Goal: Transaction & Acquisition: Purchase product/service

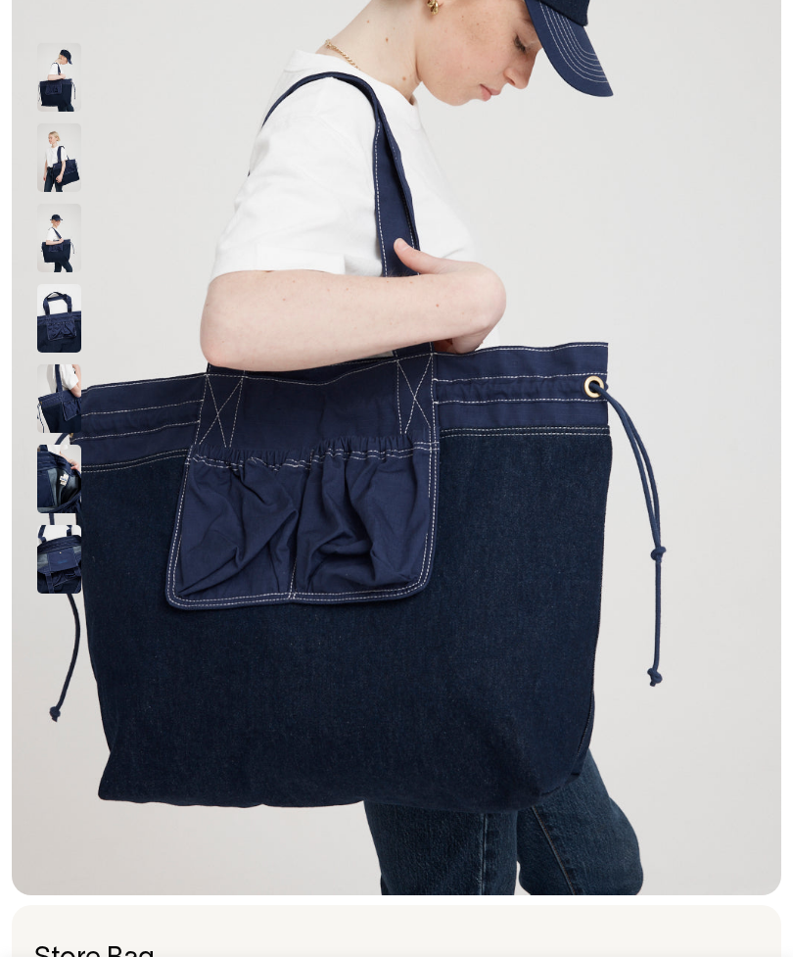
scroll to position [341, 0]
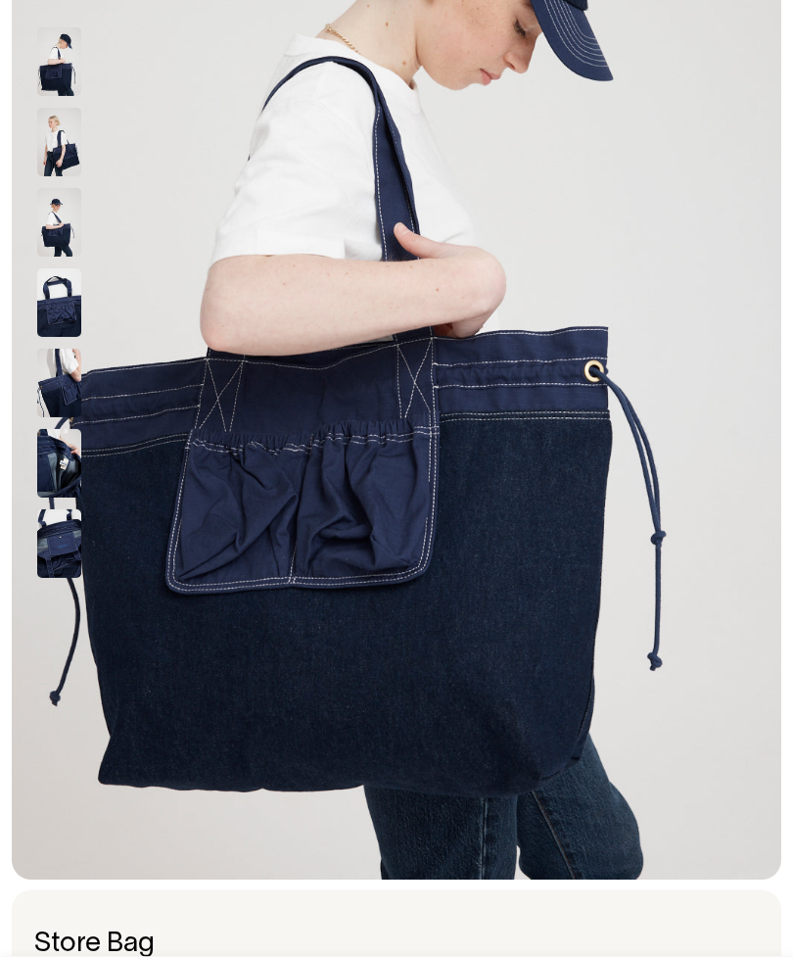
click at [54, 542] on img at bounding box center [59, 544] width 44 height 69
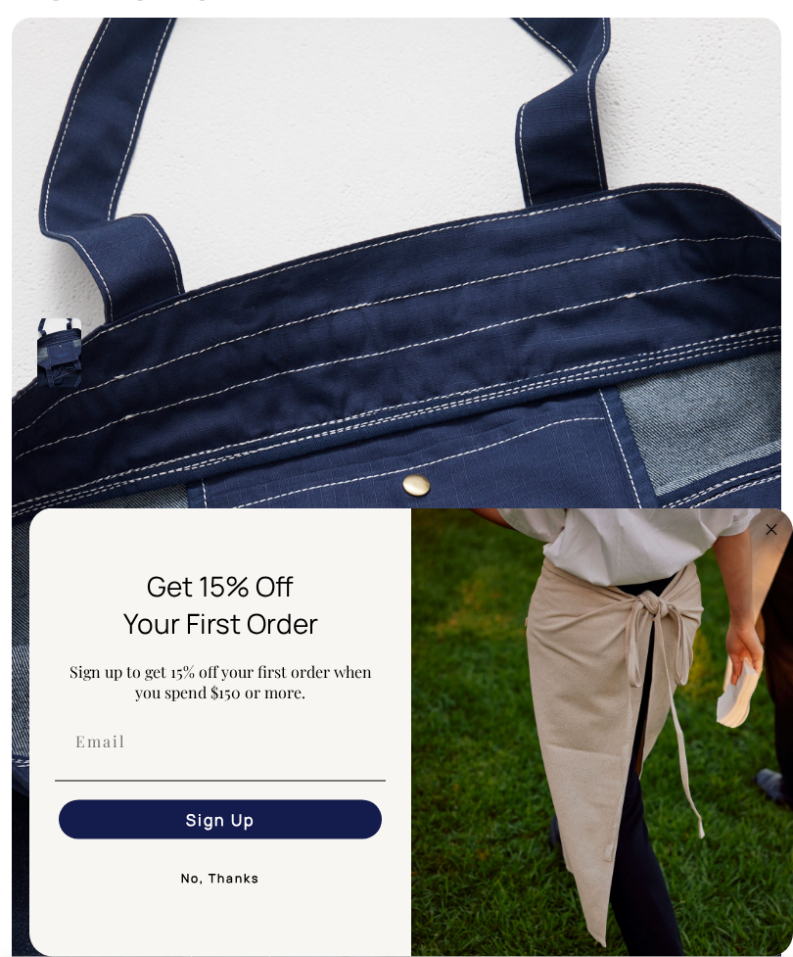
scroll to position [0, 0]
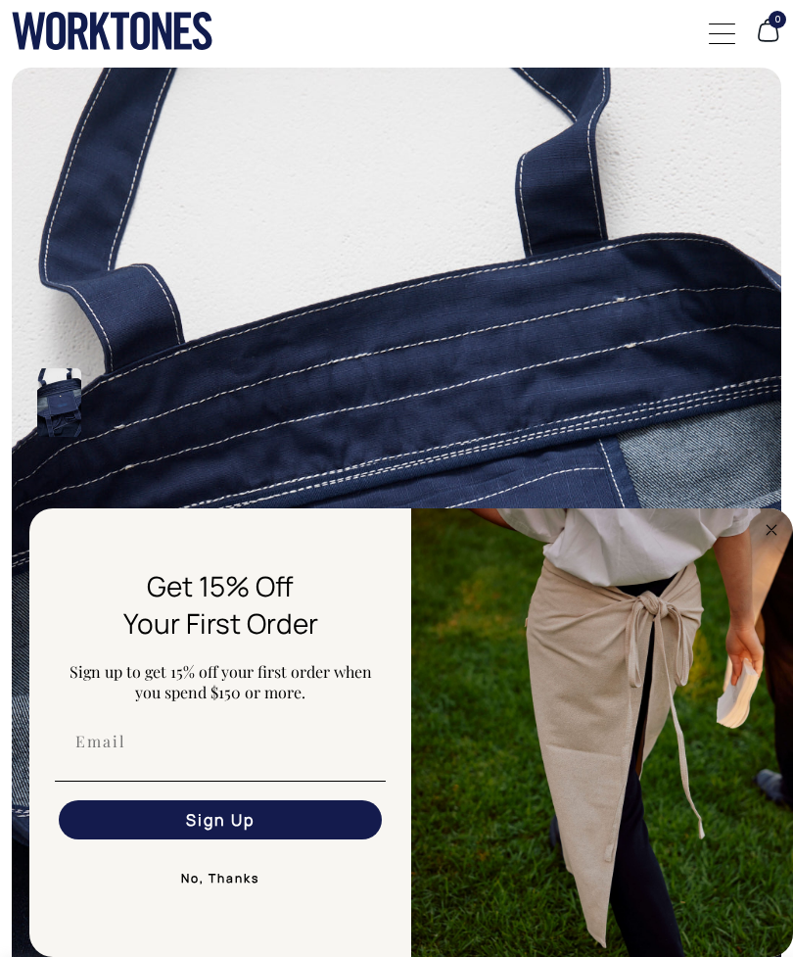
click at [767, 524] on circle "Close dialog" at bounding box center [772, 529] width 23 height 23
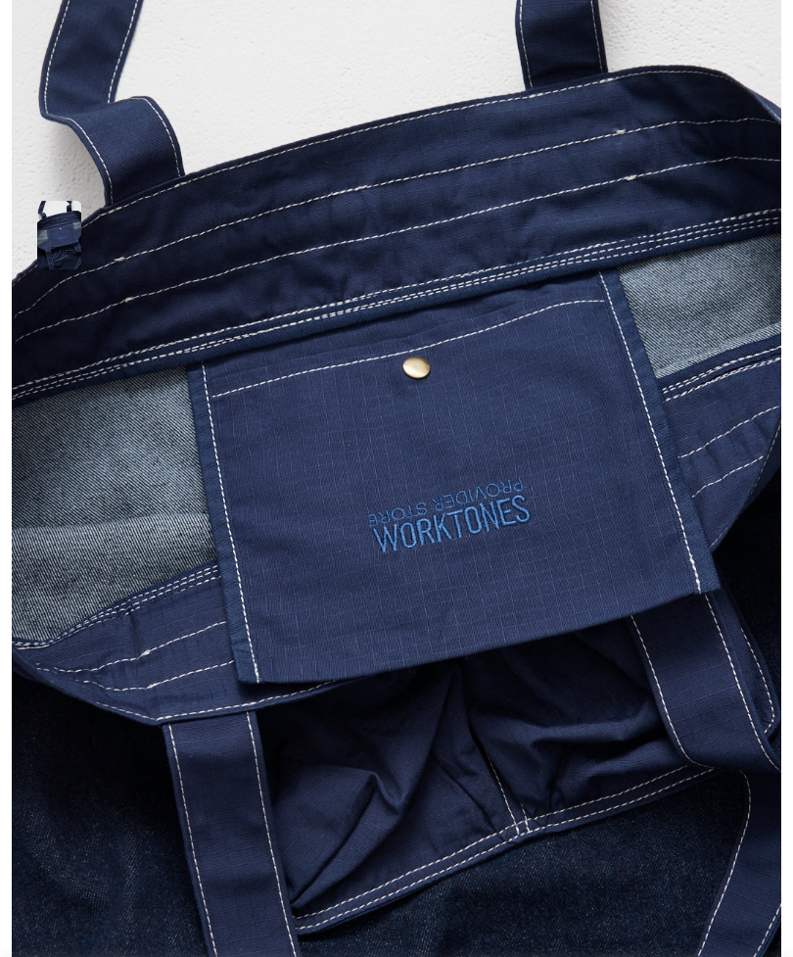
scroll to position [168, 0]
click at [61, 224] on img at bounding box center [59, 235] width 44 height 69
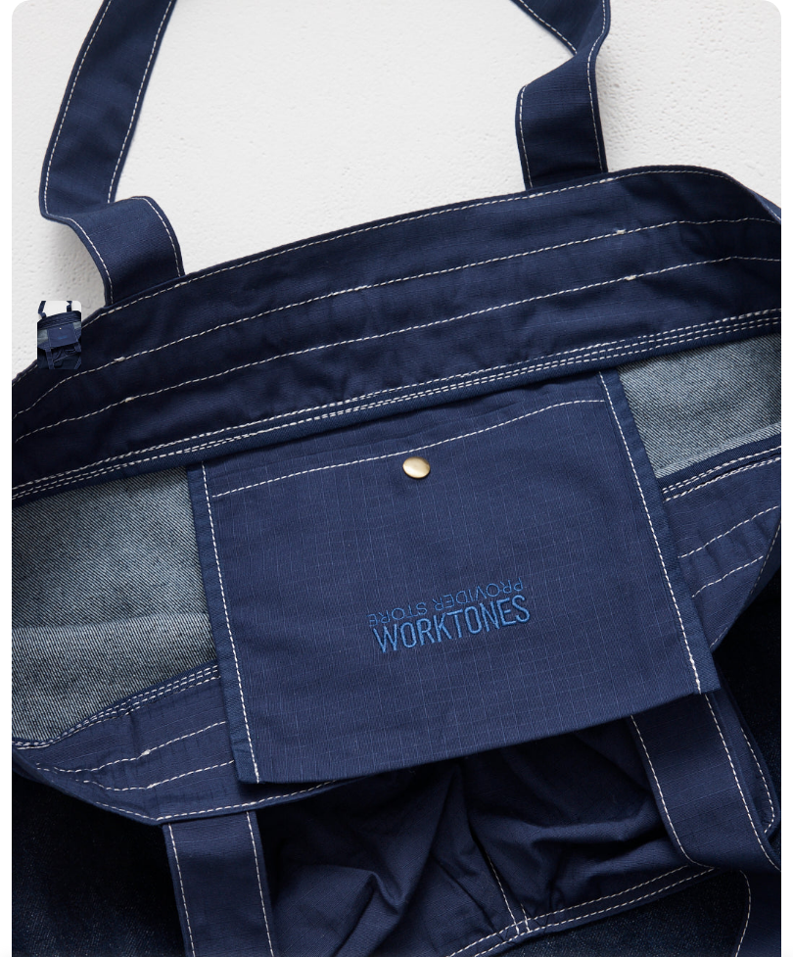
scroll to position [0, 0]
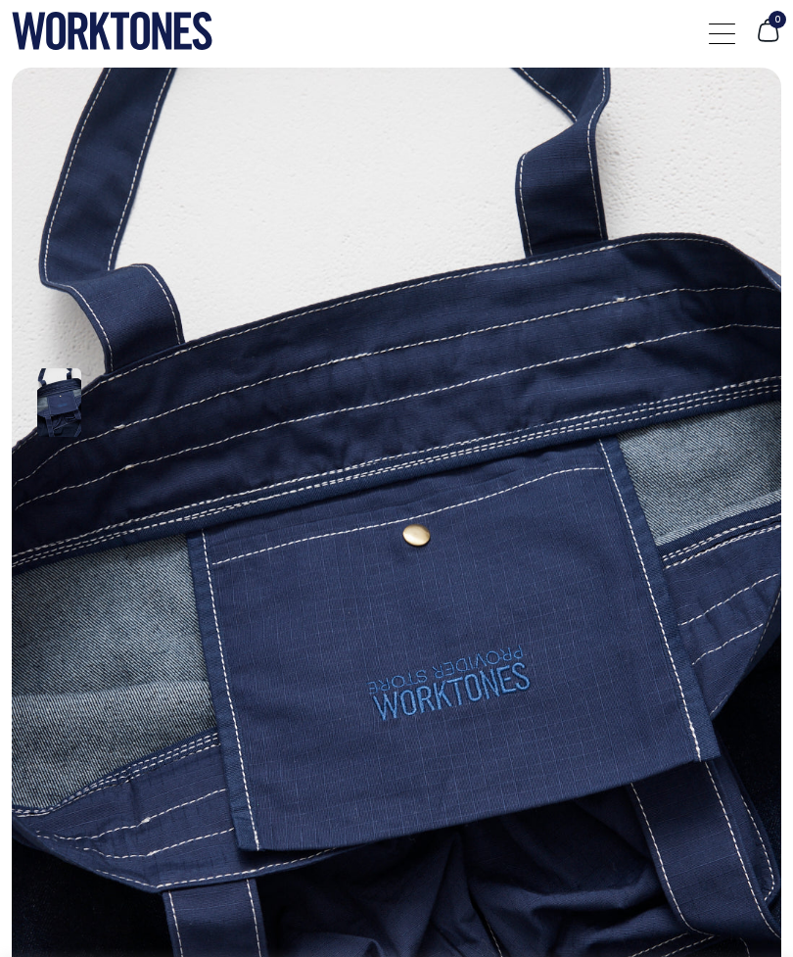
click at [37, 31] on icon at bounding box center [29, 31] width 33 height 37
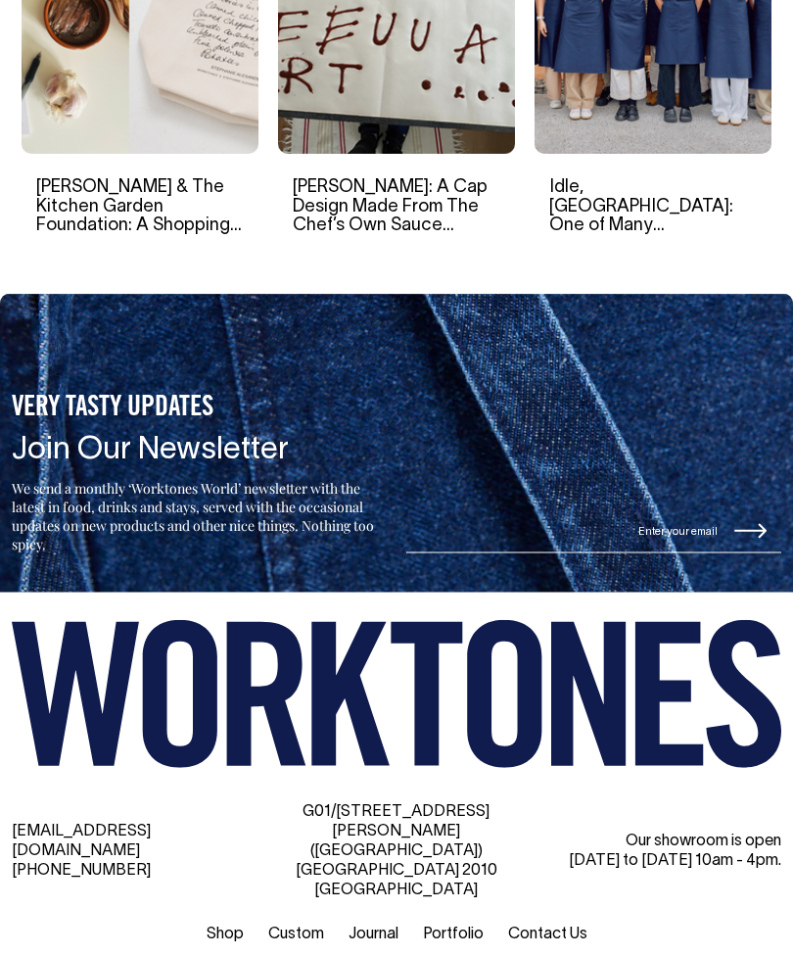
scroll to position [3133, 0]
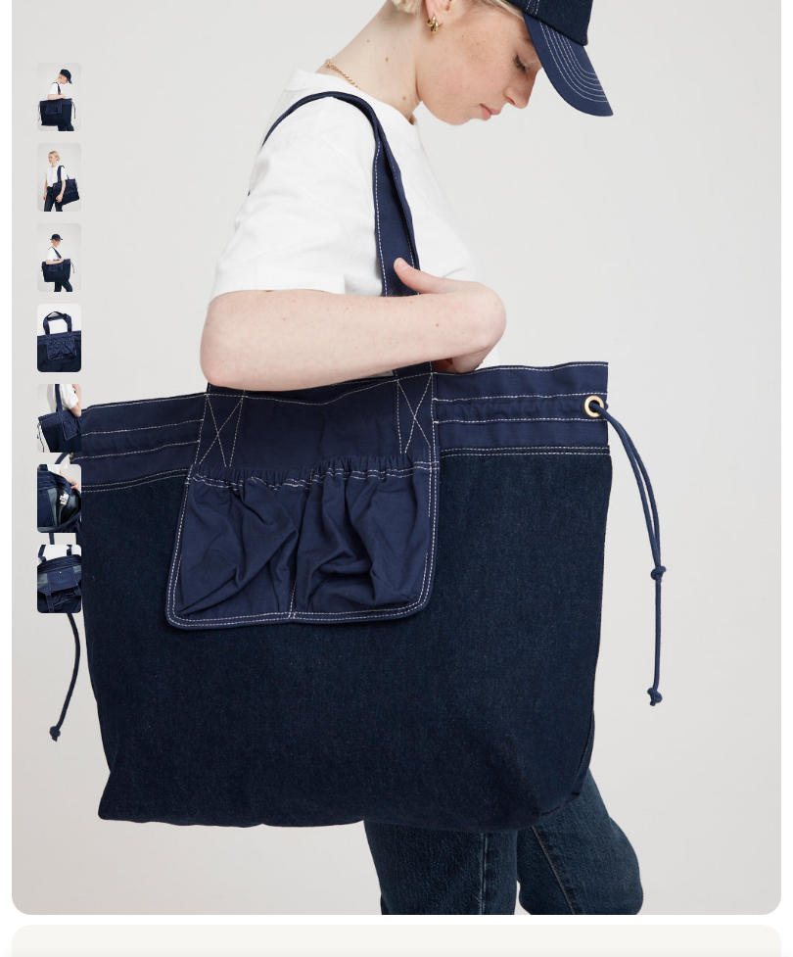
scroll to position [306, 0]
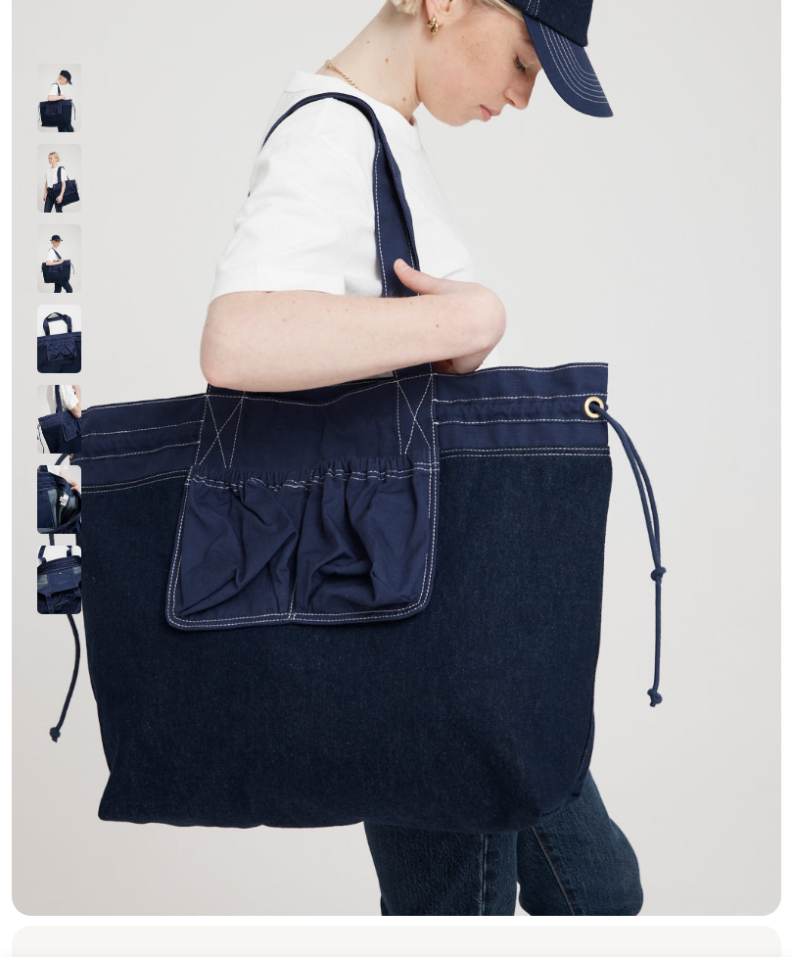
click at [52, 184] on img at bounding box center [59, 178] width 44 height 69
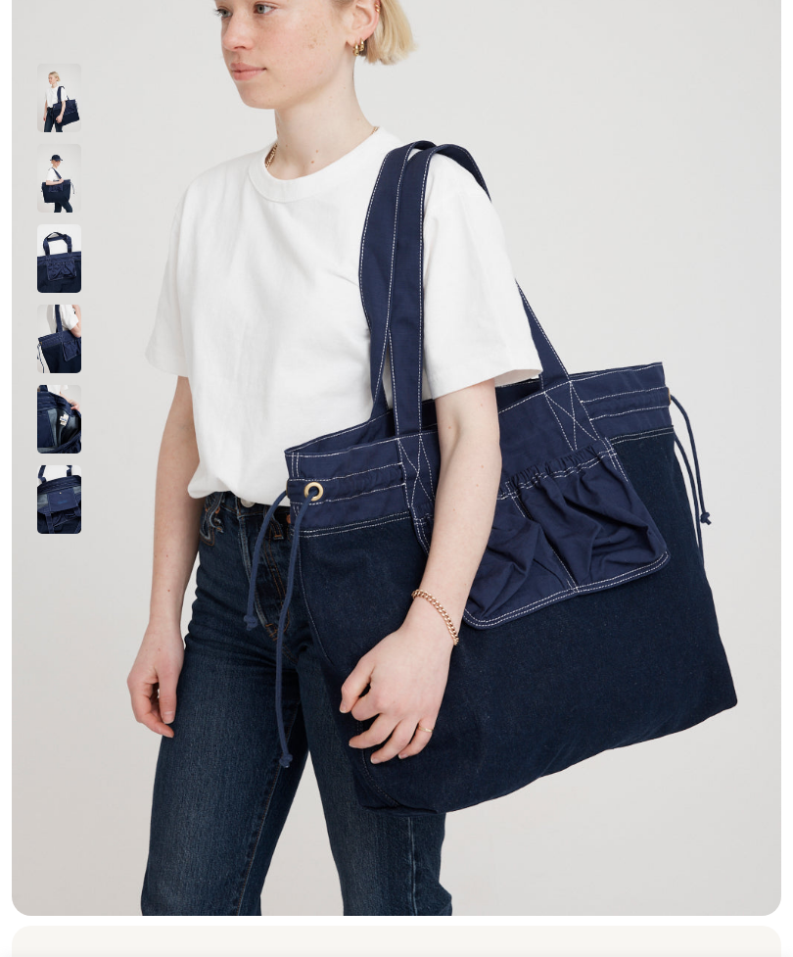
click at [53, 418] on img at bounding box center [59, 419] width 44 height 69
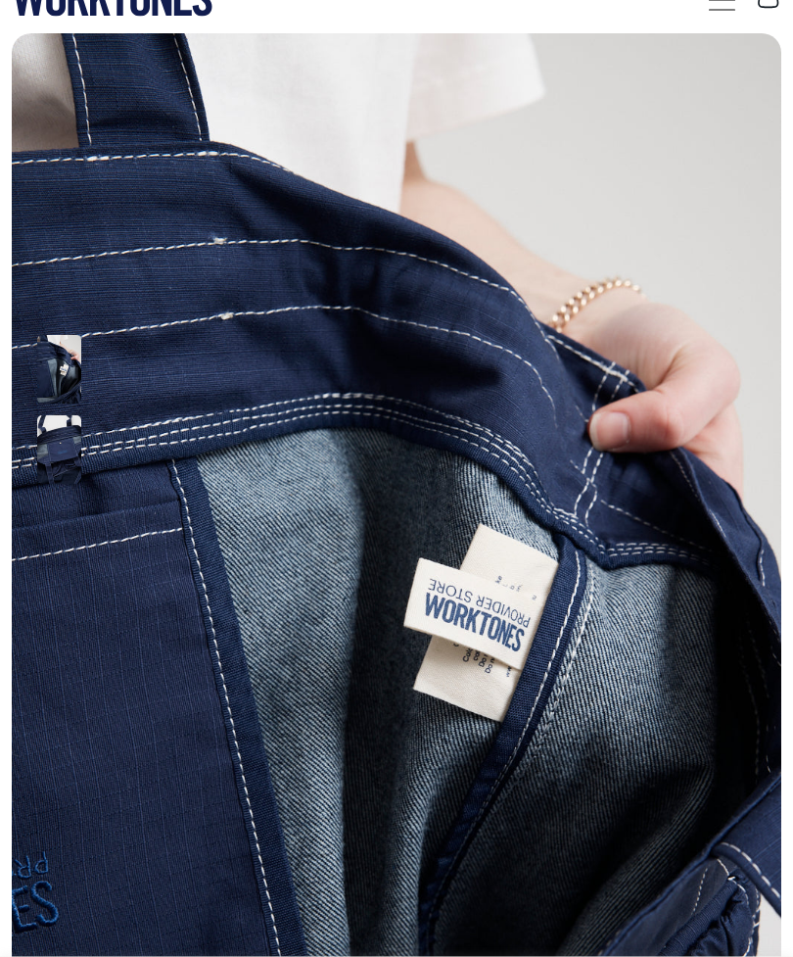
scroll to position [0, 0]
